Goal: Task Accomplishment & Management: Manage account settings

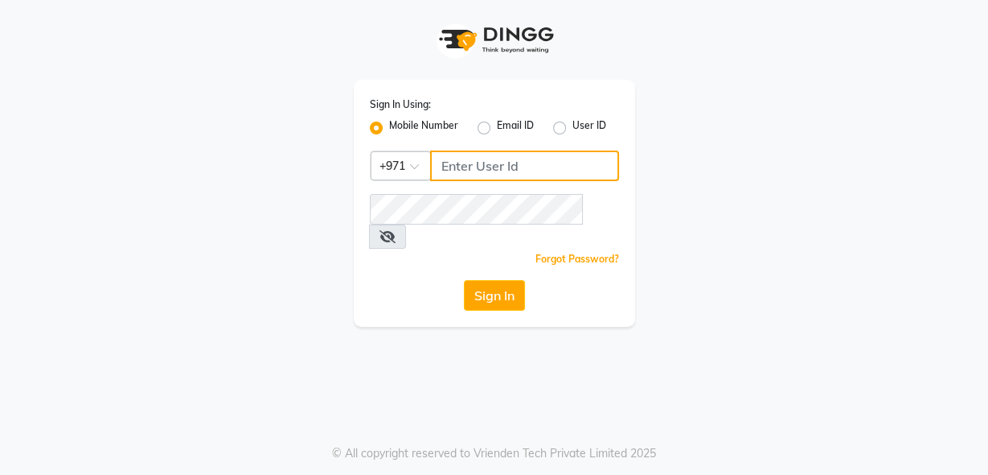
type input "555526440"
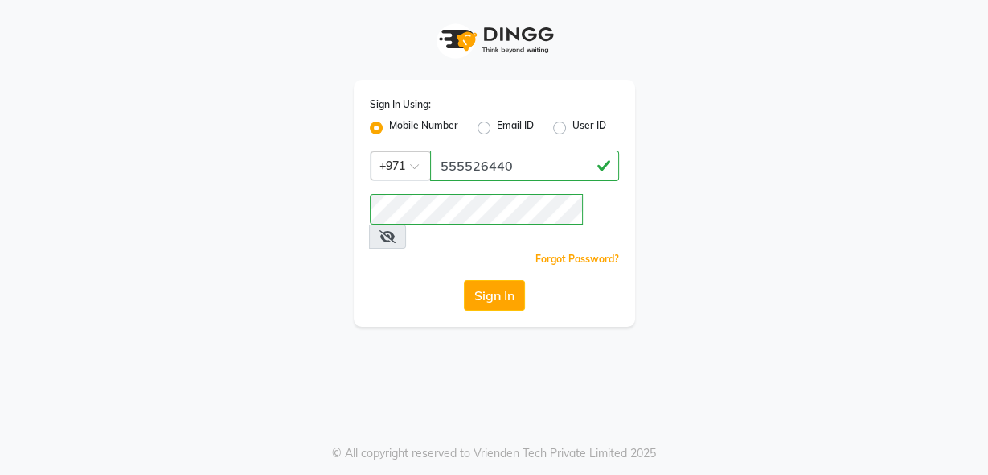
click at [469, 280] on button "Sign In" at bounding box center [494, 295] width 61 height 31
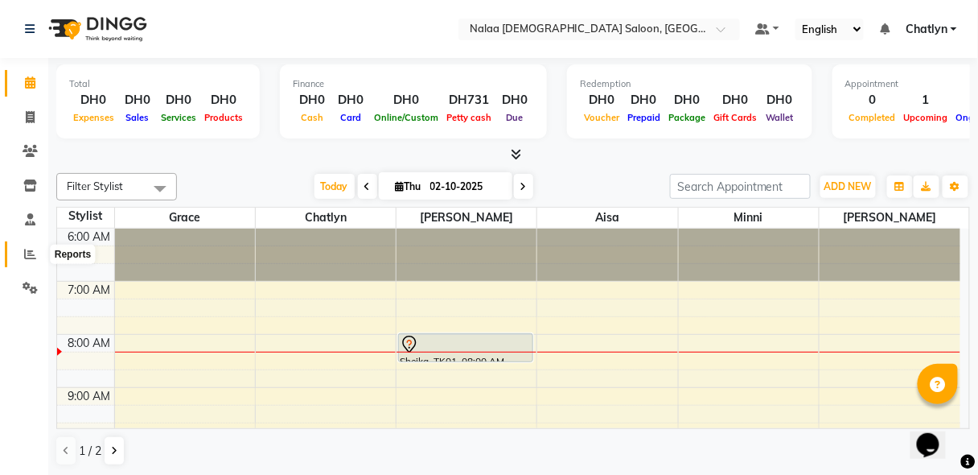
click at [30, 252] on icon at bounding box center [30, 254] width 12 height 12
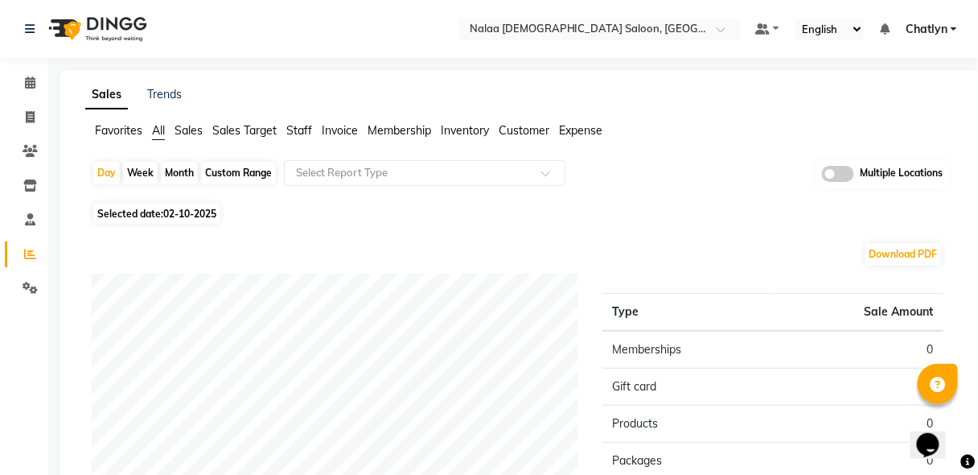
click at [209, 213] on span "02-10-2025" at bounding box center [189, 214] width 53 height 12
select select "10"
select select "2025"
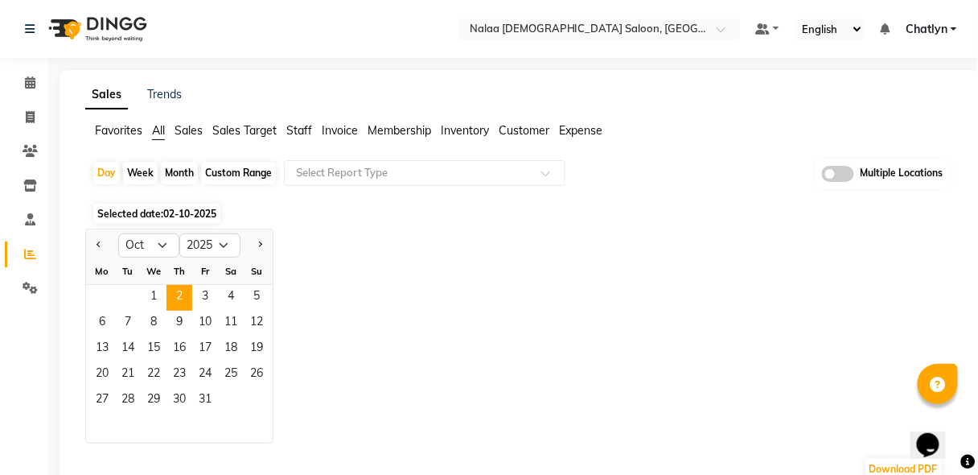
click at [104, 240] on button "Previous month" at bounding box center [98, 245] width 13 height 26
select select "9"
click at [110, 401] on span "29" at bounding box center [102, 401] width 26 height 26
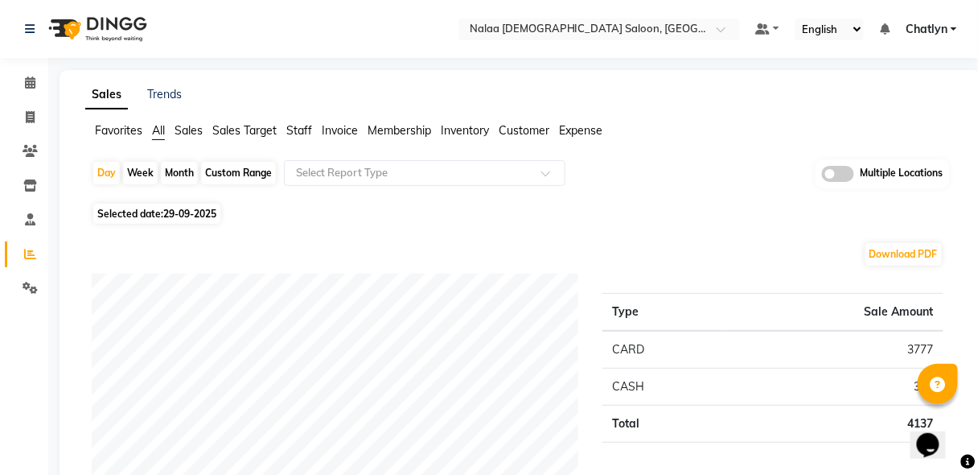
click at [438, 196] on div "Day Week Month Custom Range Select Report Type Multiple Locations" at bounding box center [521, 178] width 858 height 39
click at [29, 125] on span at bounding box center [30, 118] width 28 height 18
select select "service"
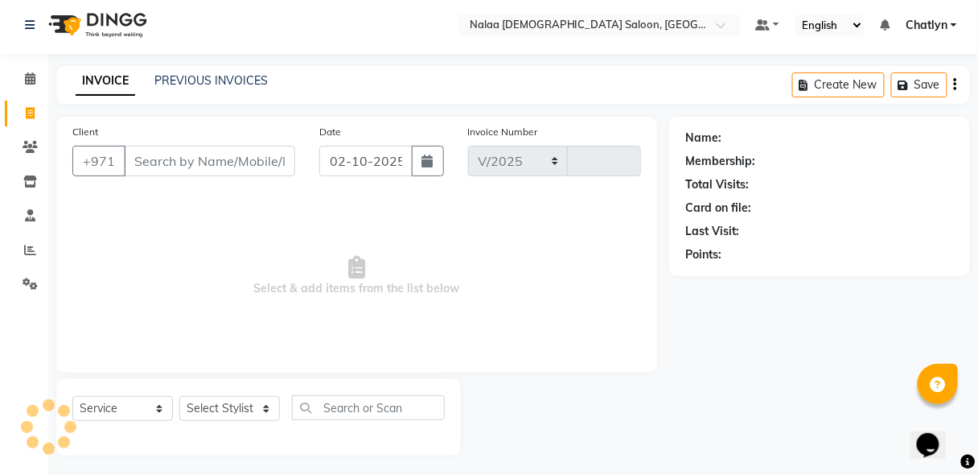
select select "7528"
type input "1462"
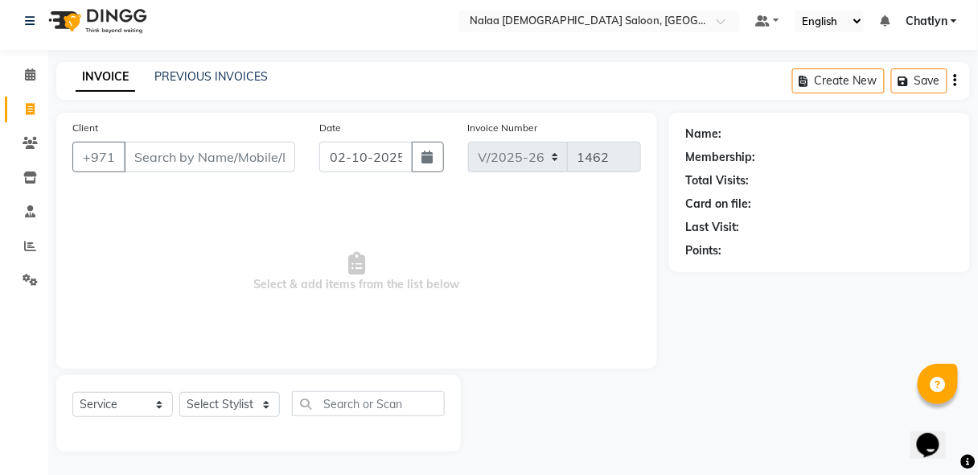
click at [415, 149] on button "button" at bounding box center [428, 157] width 32 height 31
select select "10"
select select "2025"
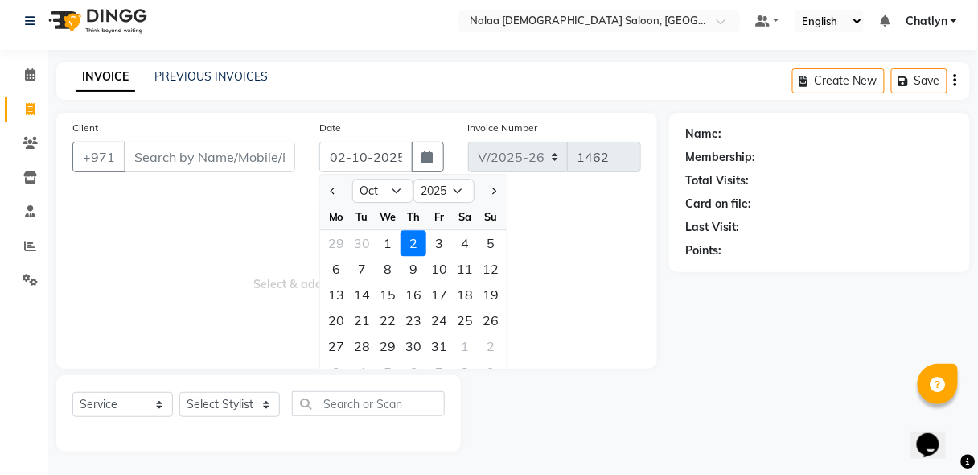
click at [337, 190] on button "Previous month" at bounding box center [334, 191] width 14 height 26
select select "9"
click at [384, 339] on div "1" at bounding box center [388, 346] width 26 height 26
type input "01-10-2025"
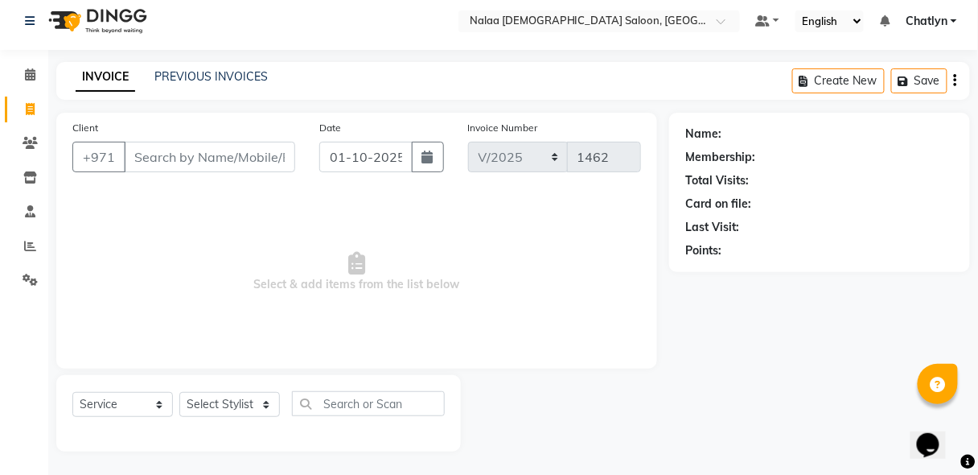
click at [436, 167] on button "button" at bounding box center [428, 157] width 32 height 31
select select "10"
select select "2025"
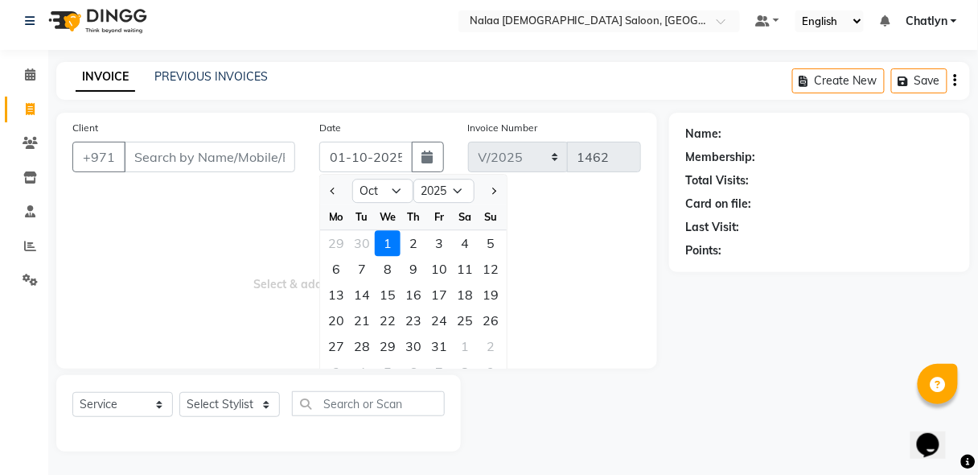
click at [335, 243] on div "29" at bounding box center [336, 243] width 26 height 26
type input "29-09-2025"
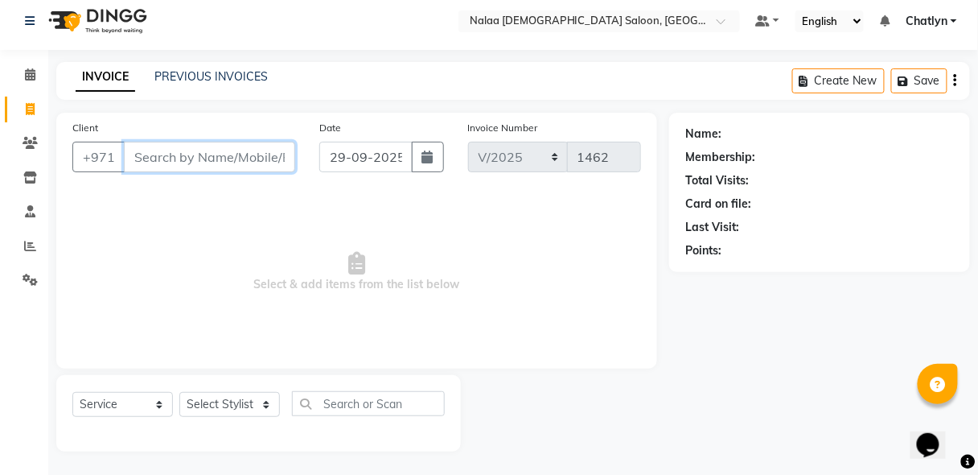
click at [192, 162] on input "Client" at bounding box center [209, 157] width 171 height 31
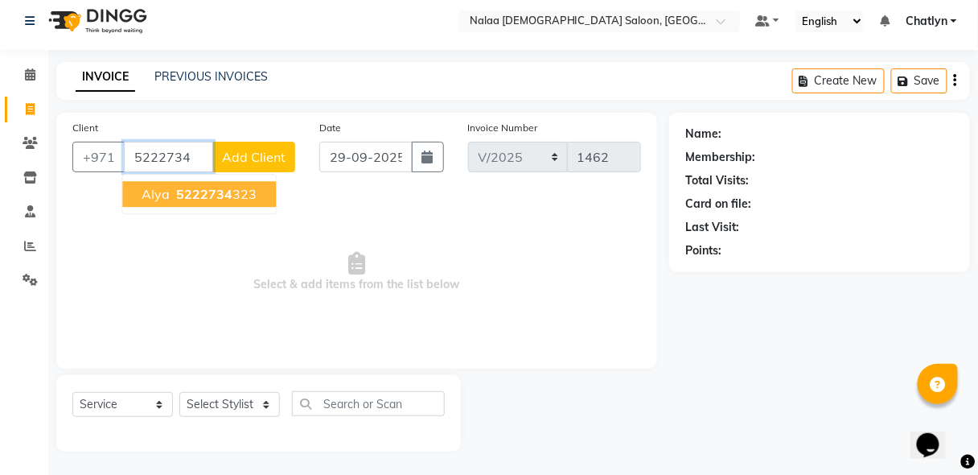
click at [196, 183] on button "Alya 5222734 323" at bounding box center [199, 194] width 154 height 26
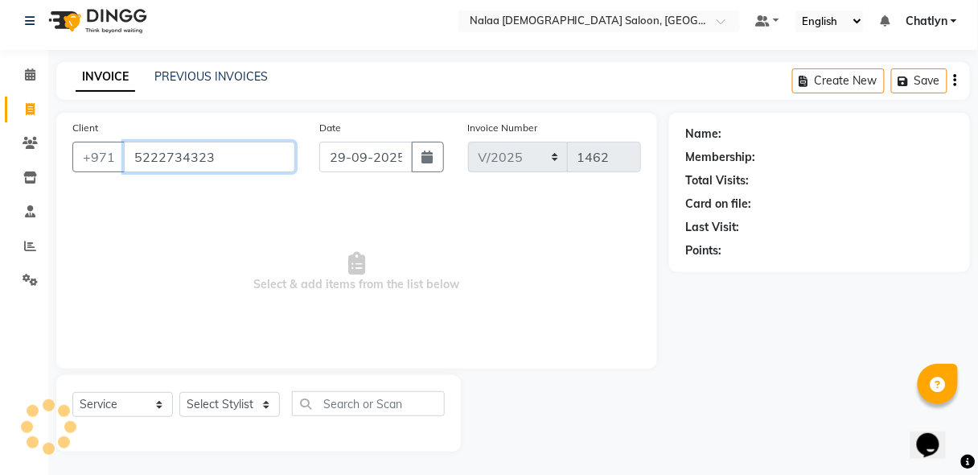
type input "5222734323"
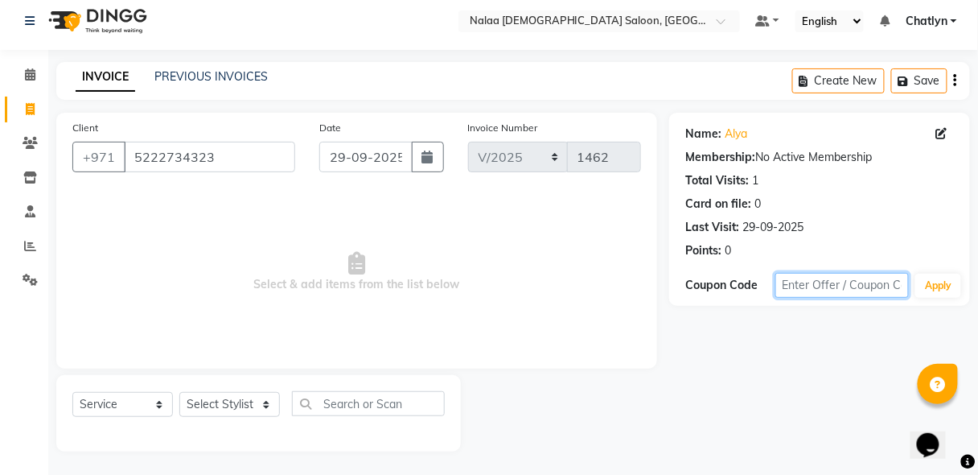
click at [863, 289] on input "text" at bounding box center [842, 285] width 134 height 25
click at [861, 286] on input "text" at bounding box center [842, 285] width 134 height 25
click at [865, 282] on input "text" at bounding box center [842, 285] width 134 height 25
type input "LC50"
click at [929, 285] on button "Apply" at bounding box center [938, 285] width 46 height 24
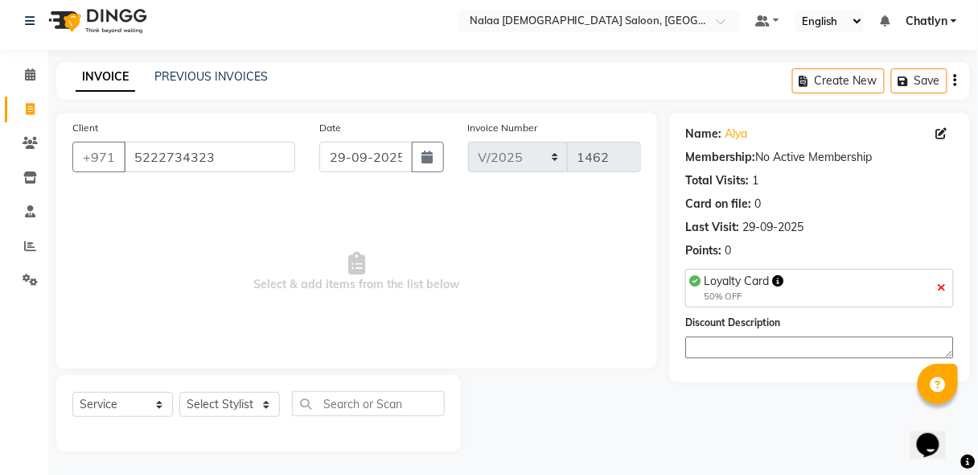
click at [873, 353] on textarea at bounding box center [819, 347] width 269 height 22
click at [873, 353] on textarea "LOYALTY CARD" at bounding box center [819, 347] width 269 height 22
type textarea "LOYALTY CARD"
click at [261, 82] on link "PREVIOUS INVOICES" at bounding box center [210, 76] width 113 height 14
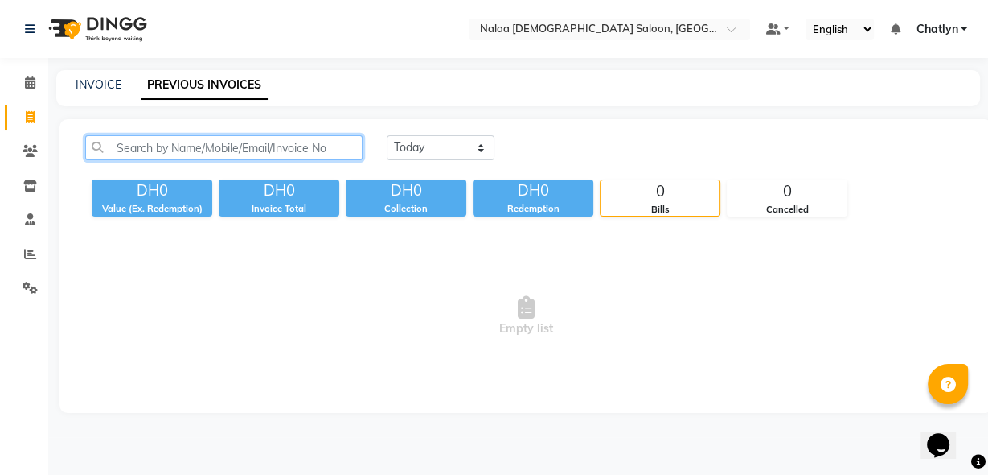
click at [349, 143] on input "text" at bounding box center [223, 147] width 277 height 25
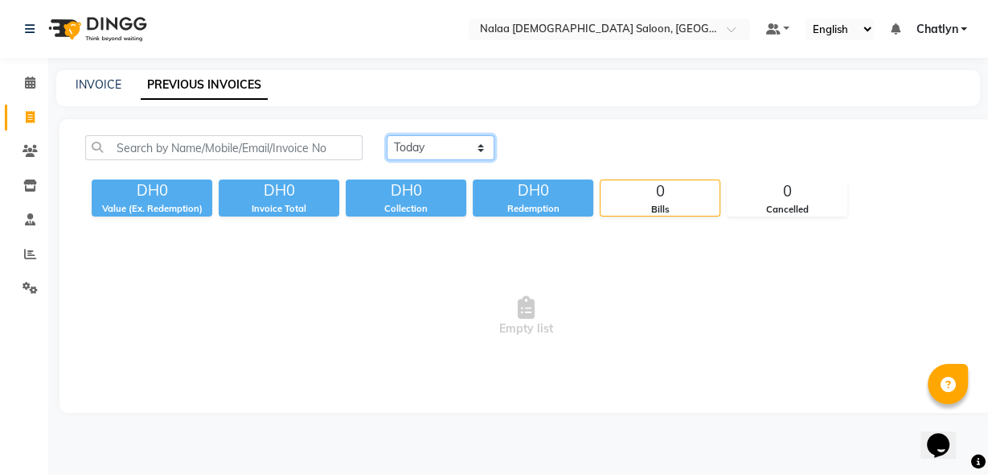
click at [419, 149] on select "[DATE] [DATE] Custom Range" at bounding box center [441, 147] width 108 height 25
select select "range"
click at [387, 135] on select "[DATE] [DATE] Custom Range" at bounding box center [441, 147] width 108 height 25
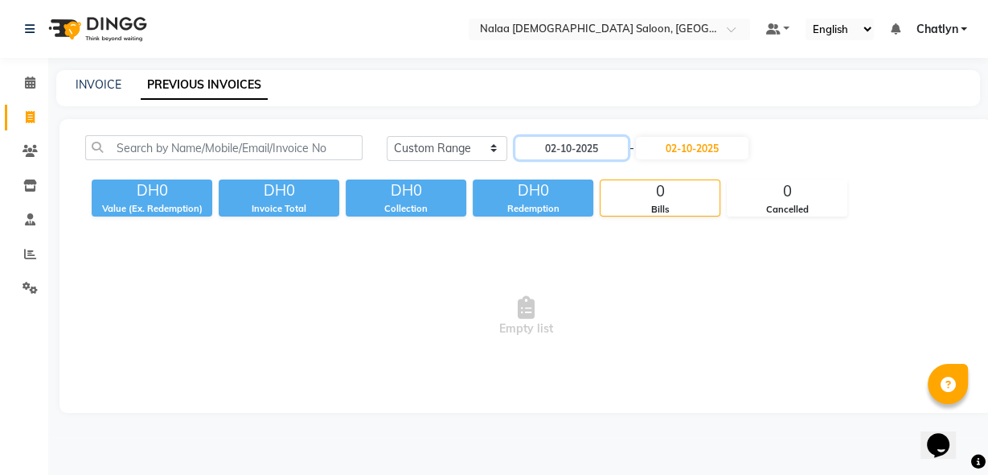
click at [533, 142] on input "02-10-2025" at bounding box center [572, 148] width 113 height 23
select select "10"
select select "2025"
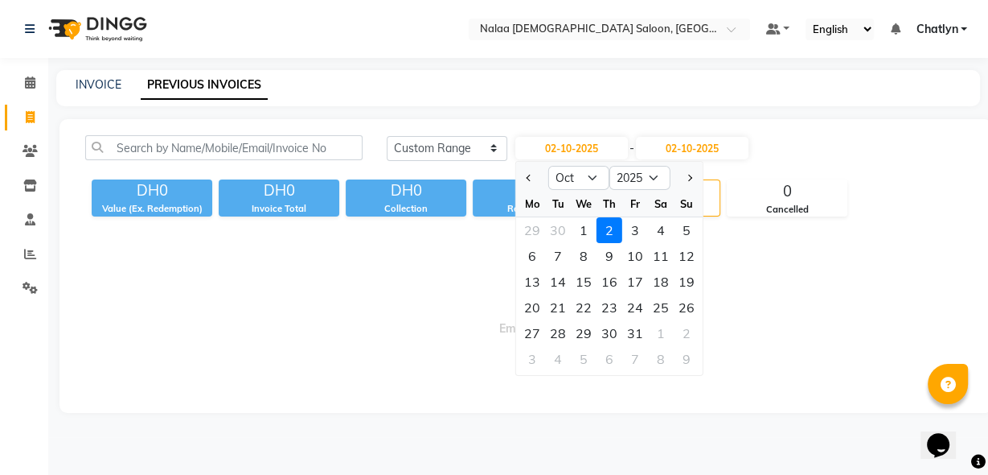
click at [528, 230] on div "29" at bounding box center [533, 230] width 26 height 26
type input "29-09-2025"
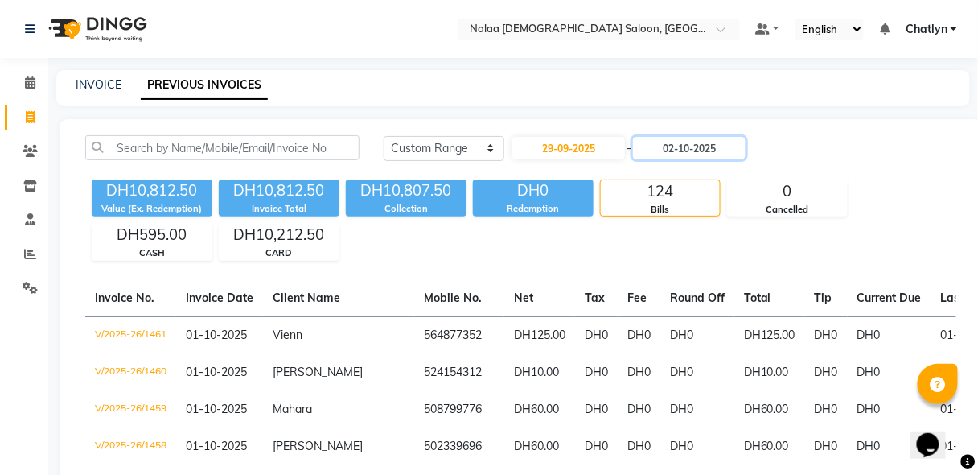
click at [646, 152] on input "02-10-2025" at bounding box center [689, 148] width 113 height 23
select select "10"
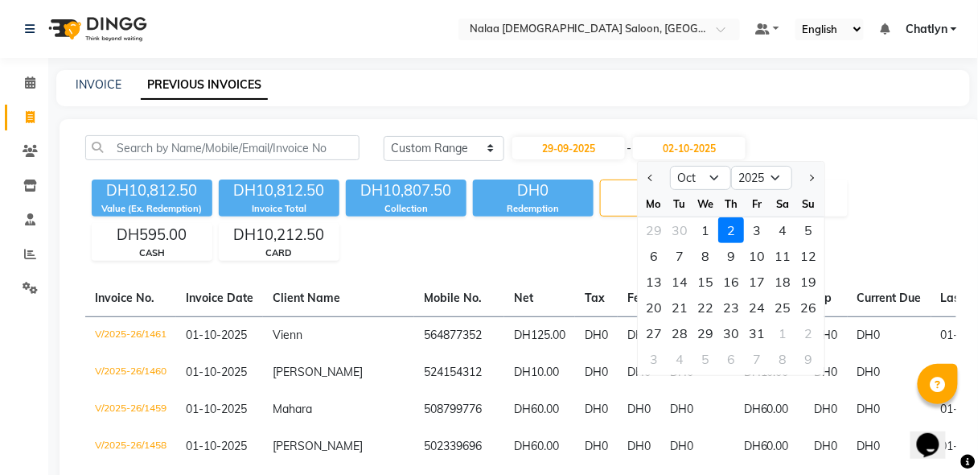
click at [647, 236] on div "29" at bounding box center [654, 230] width 26 height 26
type input "29-09-2025"
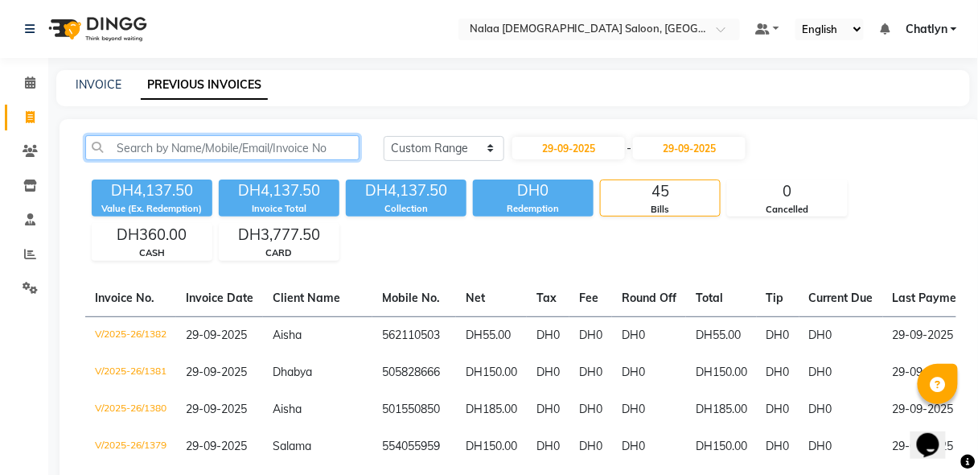
click at [281, 143] on input "text" at bounding box center [222, 147] width 274 height 25
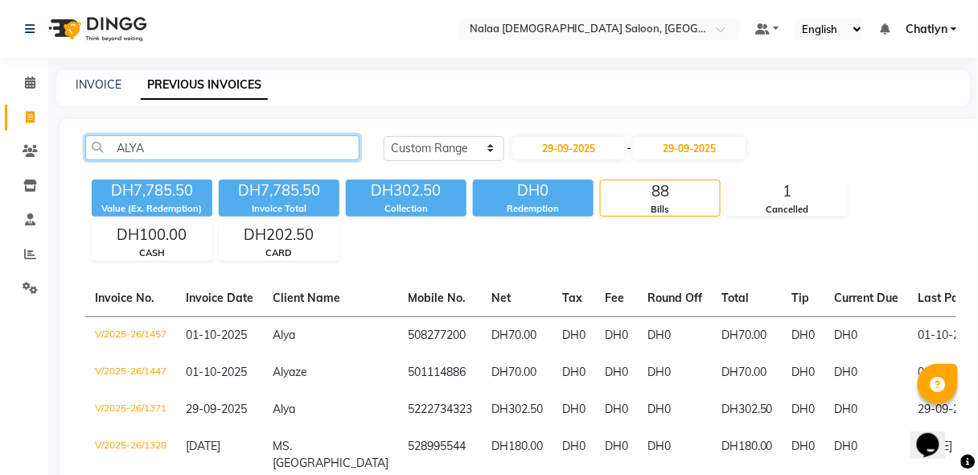
type input "ALYA"
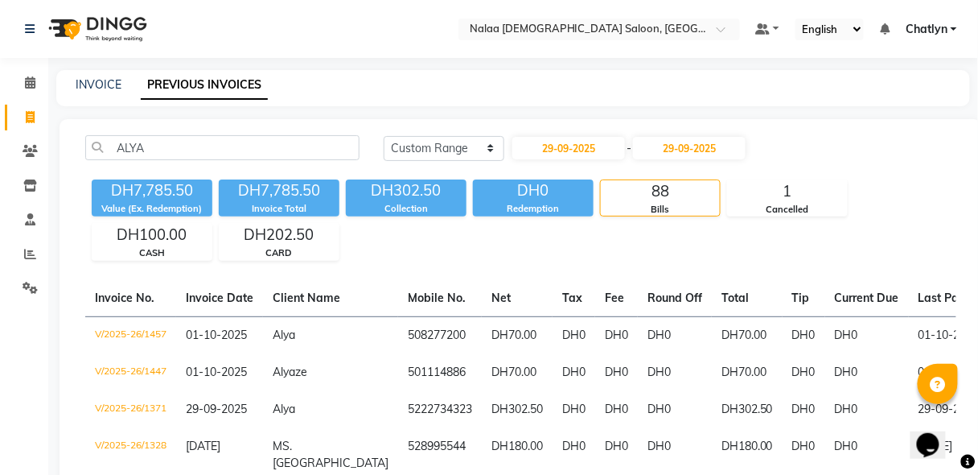
click at [752, 213] on div "Cancelled" at bounding box center [787, 210] width 119 height 14
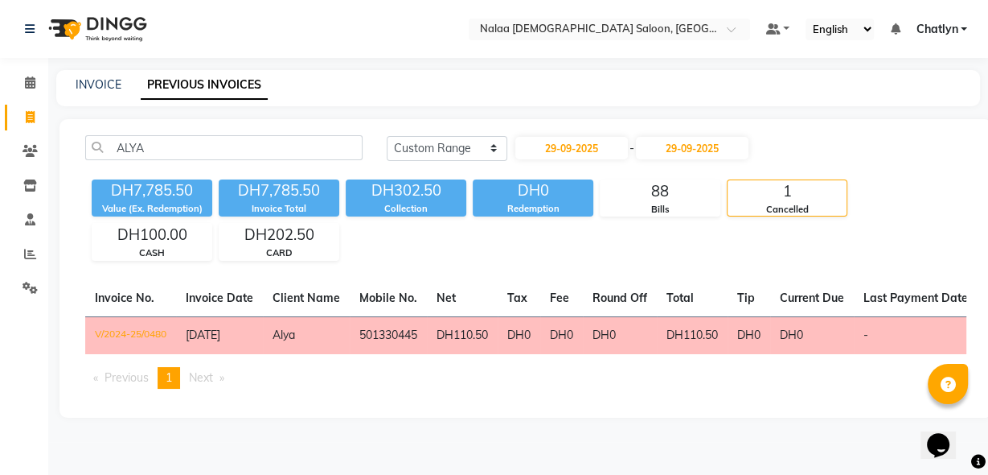
click at [178, 246] on div "CASH" at bounding box center [151, 253] width 119 height 14
